Goal: Navigation & Orientation: Find specific page/section

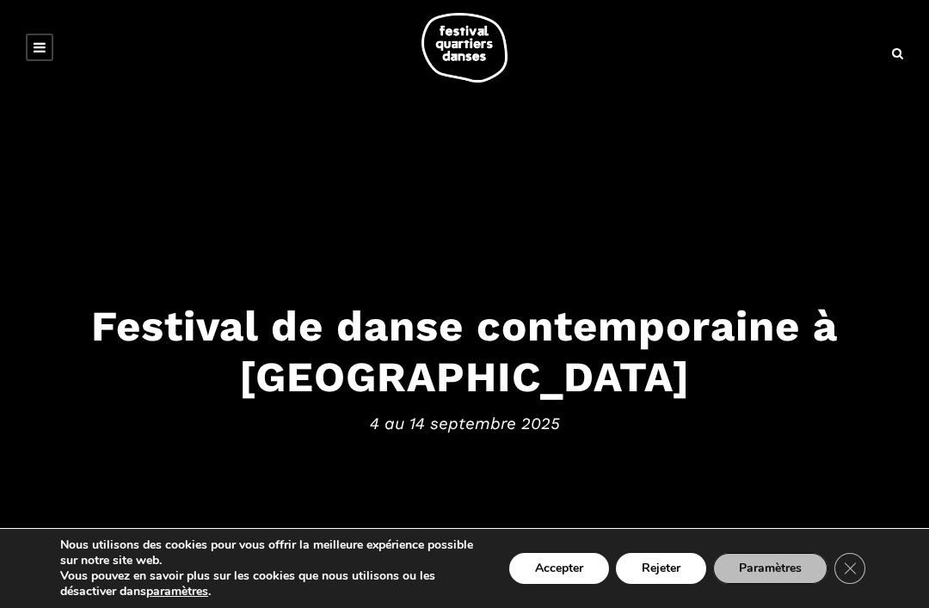
click at [572, 573] on button "Accepter" at bounding box center [559, 568] width 100 height 31
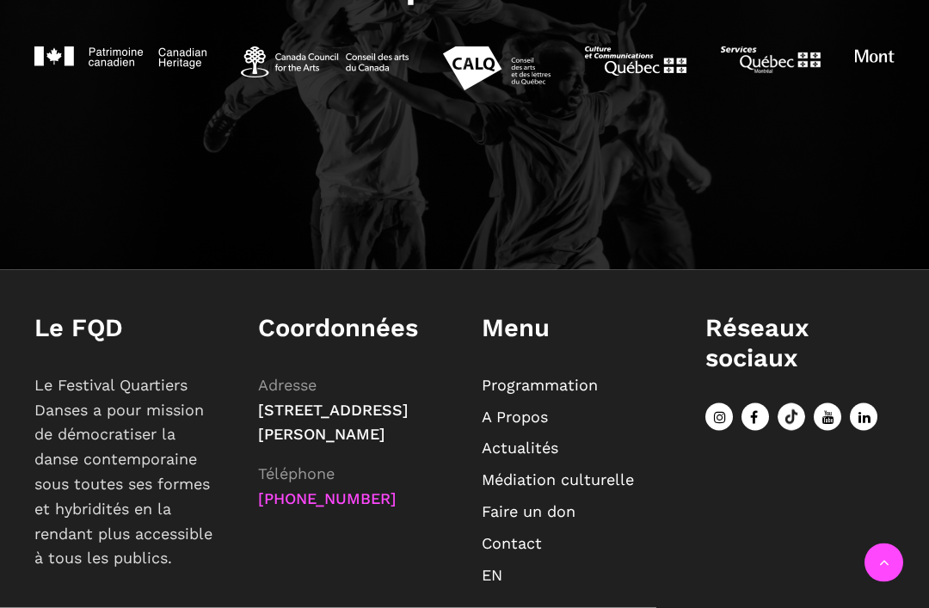
scroll to position [1861, 0]
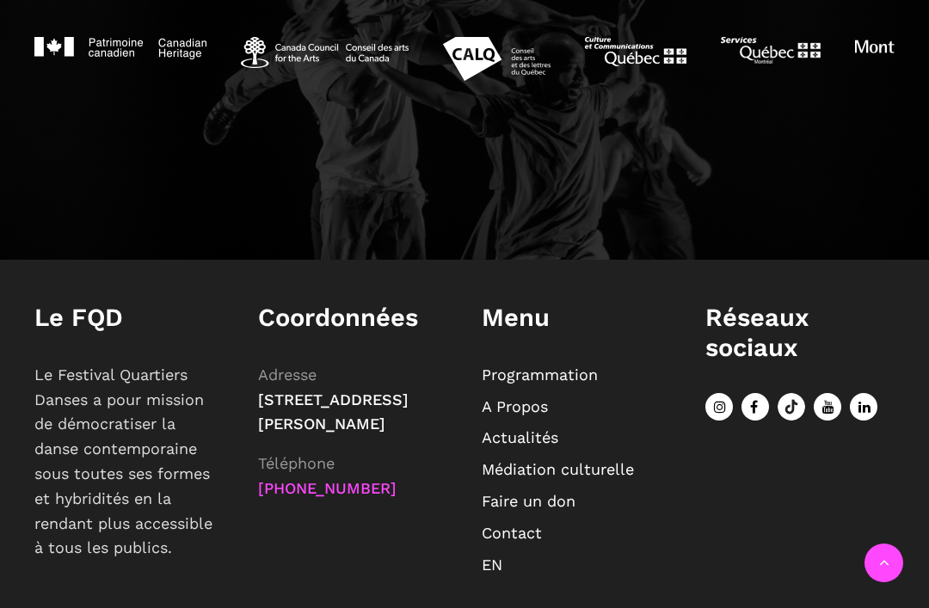
click at [567, 375] on link "Programmation" at bounding box center [539, 374] width 116 height 18
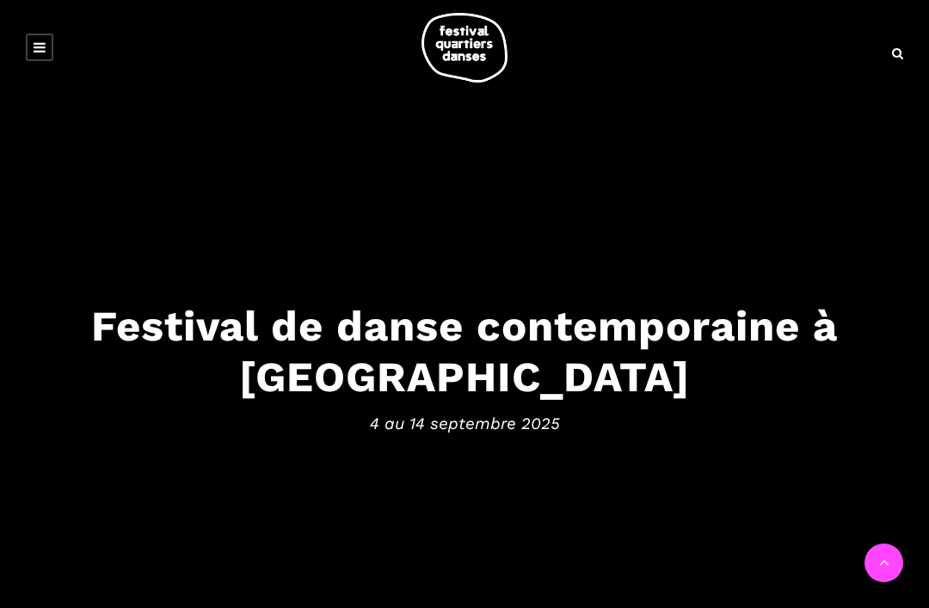
scroll to position [1916, 0]
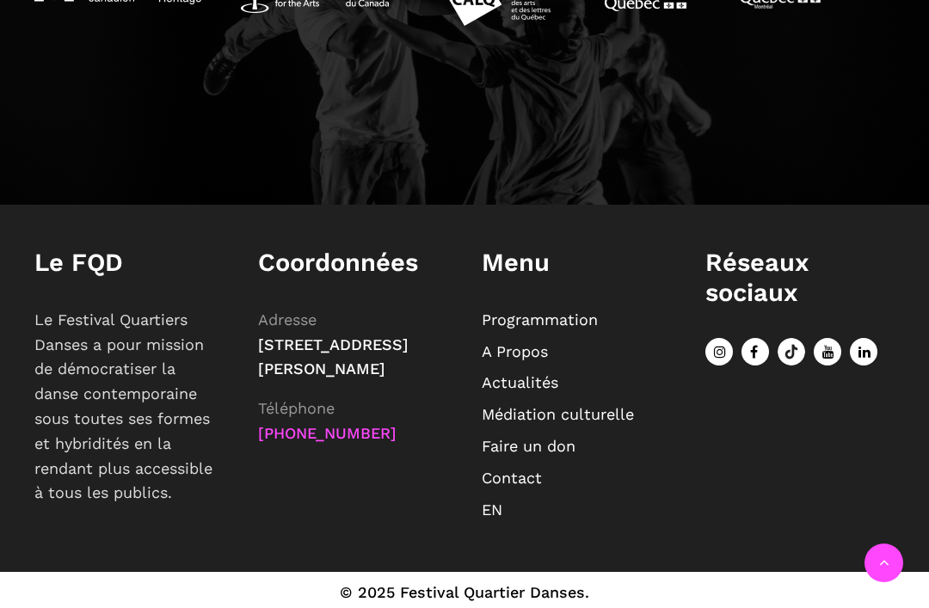
click at [531, 386] on link "Actualités" at bounding box center [519, 382] width 77 height 18
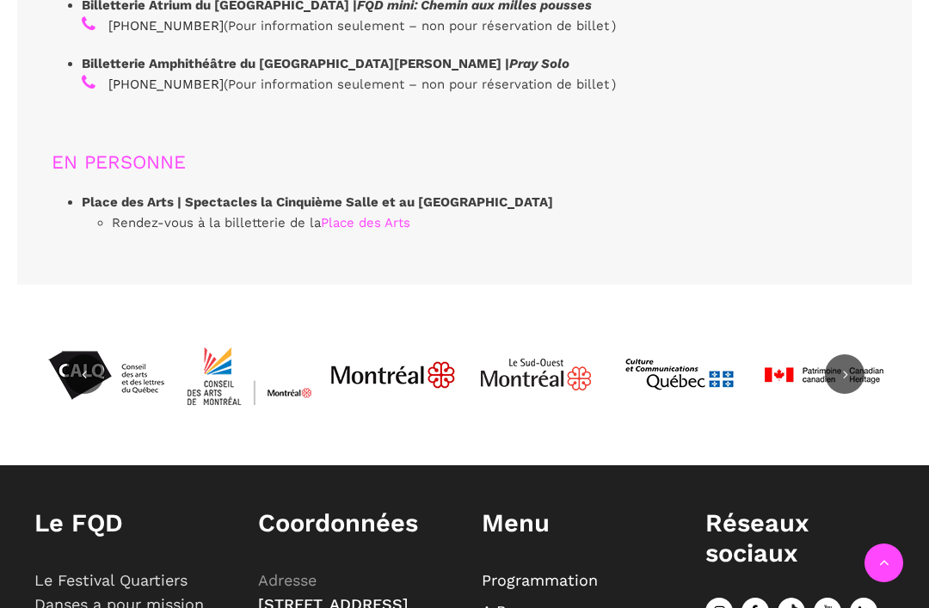
scroll to position [5439, 0]
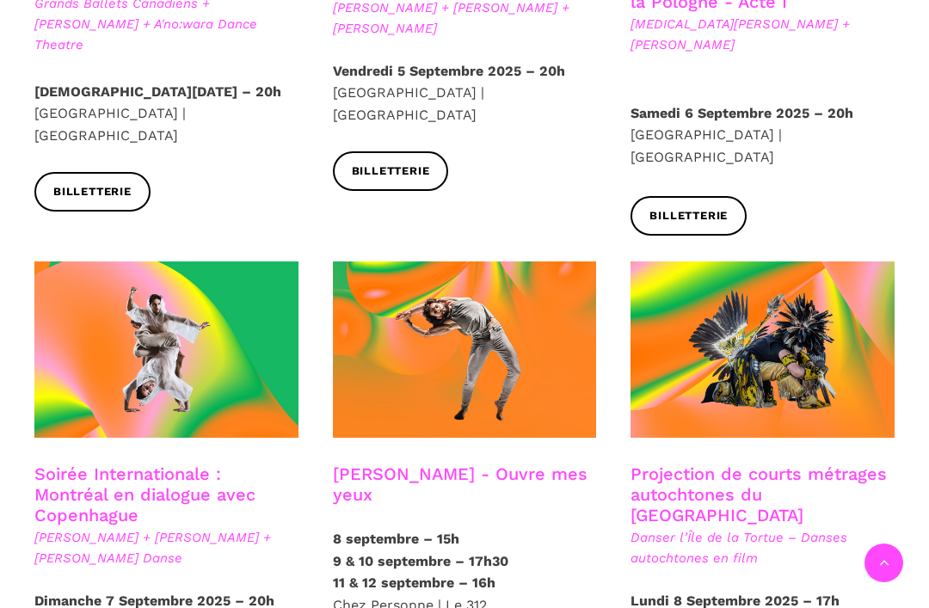
scroll to position [718, 0]
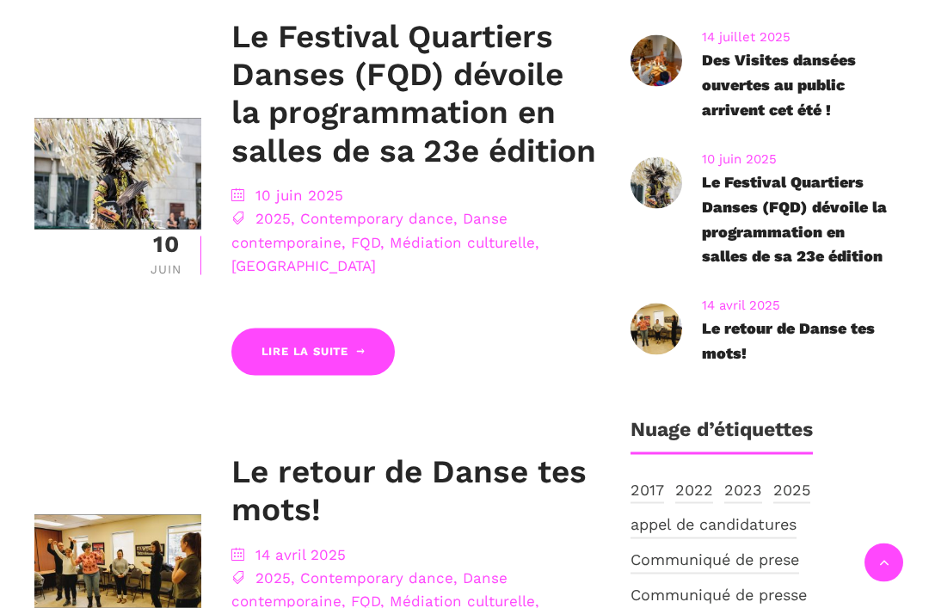
scroll to position [968, 0]
